Goal: Information Seeking & Learning: Check status

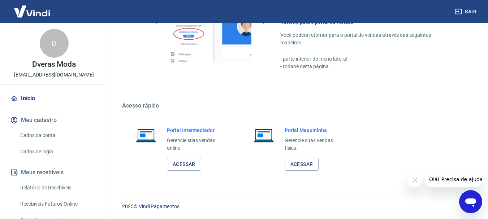
click at [66, 190] on link "Relatório de Recebíveis" at bounding box center [58, 188] width 82 height 15
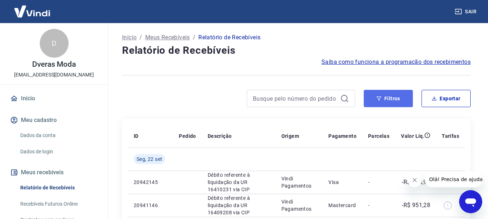
click at [388, 95] on button "Filtros" at bounding box center [388, 98] width 49 height 17
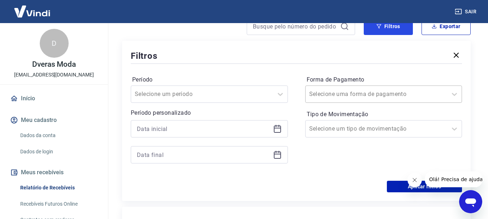
scroll to position [108, 0]
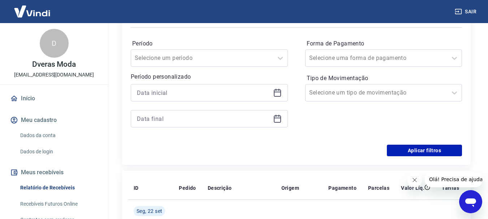
click at [282, 94] on div at bounding box center [209, 92] width 157 height 17
click at [279, 95] on icon at bounding box center [277, 92] width 9 height 9
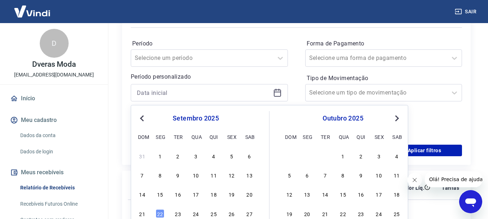
click at [143, 118] on span "Previous Month" at bounding box center [143, 118] width 0 height 8
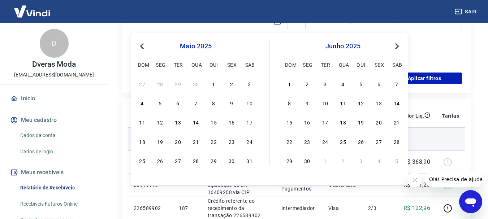
click at [233, 143] on div "23" at bounding box center [231, 141] width 9 height 9
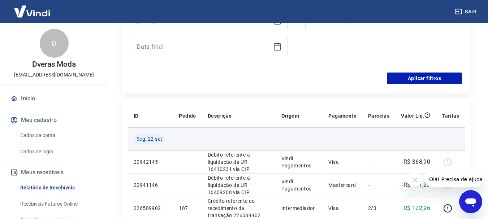
type input "[DATE]"
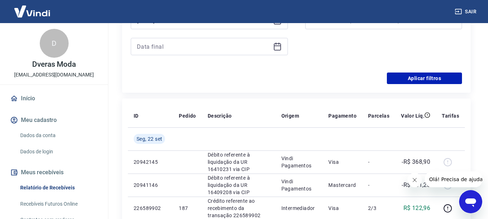
scroll to position [144, 0]
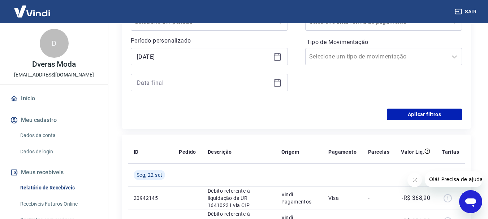
click at [279, 83] on icon at bounding box center [277, 82] width 9 height 9
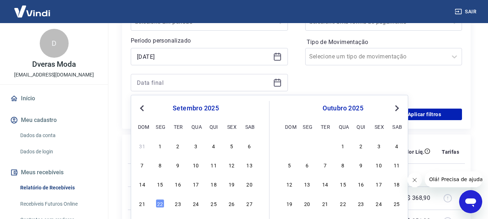
click at [143, 109] on span "Previous Month" at bounding box center [143, 108] width 0 height 8
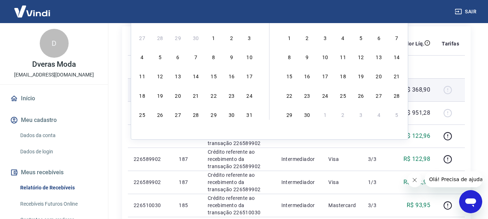
click at [232, 95] on div "23" at bounding box center [231, 95] width 9 height 9
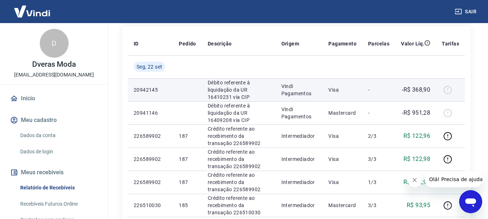
type input "[DATE]"
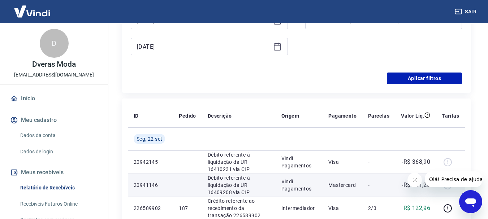
scroll to position [108, 0]
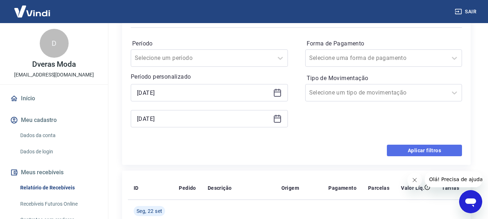
click at [429, 150] on button "Aplicar filtros" at bounding box center [424, 151] width 75 height 12
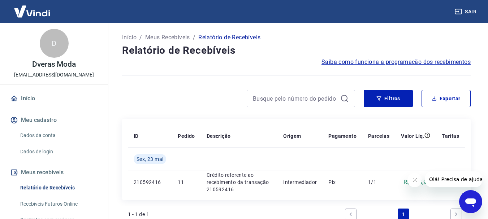
scroll to position [94, 0]
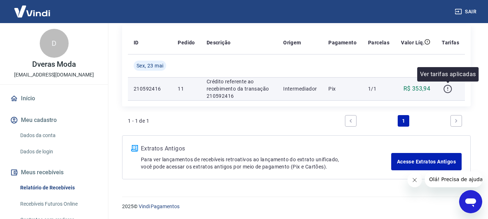
click at [449, 88] on icon "button" at bounding box center [447, 88] width 9 height 9
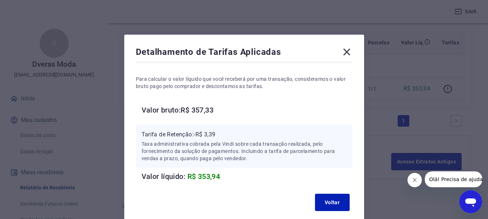
click at [346, 52] on icon at bounding box center [346, 52] width 7 height 7
